Goal: Find specific page/section: Find specific page/section

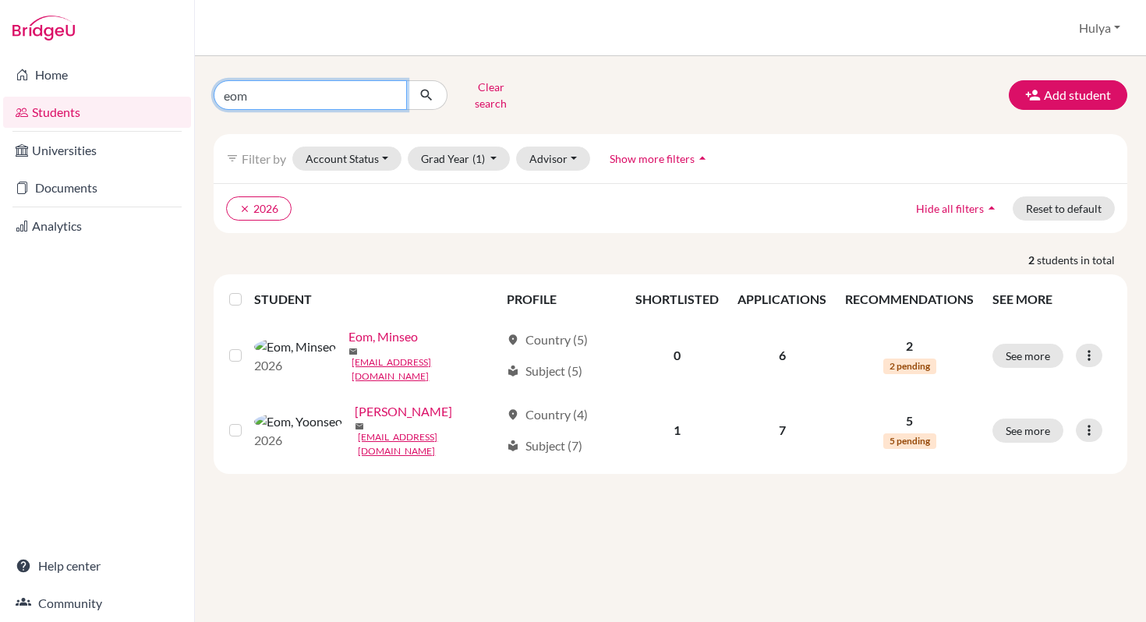
click at [339, 91] on input "eom" at bounding box center [310, 95] width 193 height 30
type input "phoenix"
click button "submit" at bounding box center [426, 95] width 41 height 30
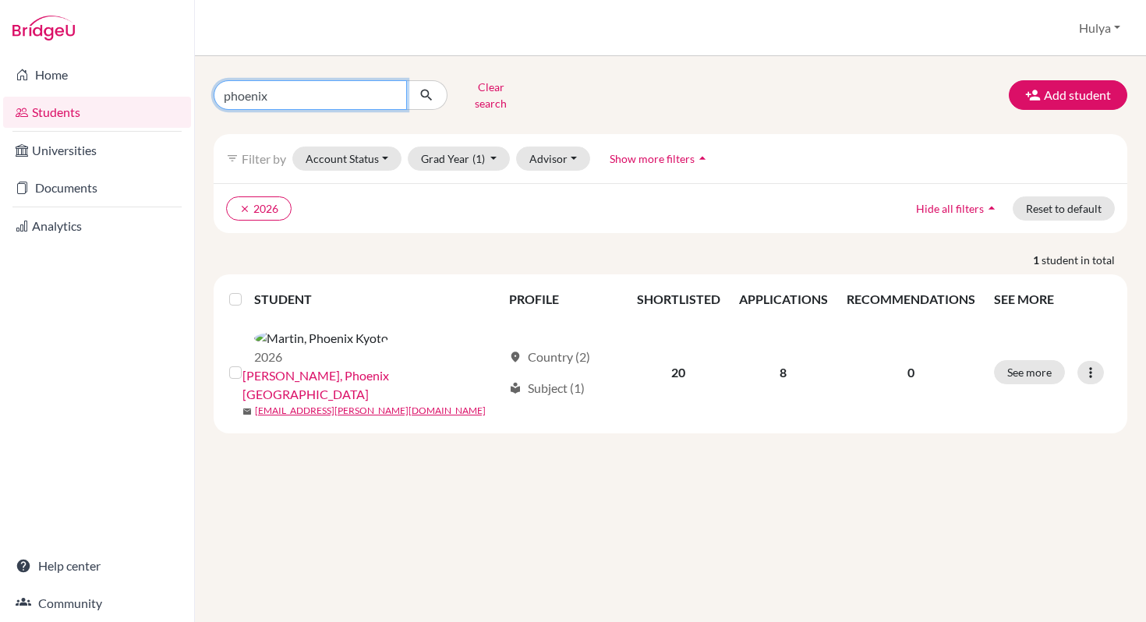
click at [306, 95] on input "phoenix" at bounding box center [310, 95] width 193 height 30
type input "[PERSON_NAME]"
click button "submit" at bounding box center [426, 95] width 41 height 30
